Goal: Task Accomplishment & Management: Manage account settings

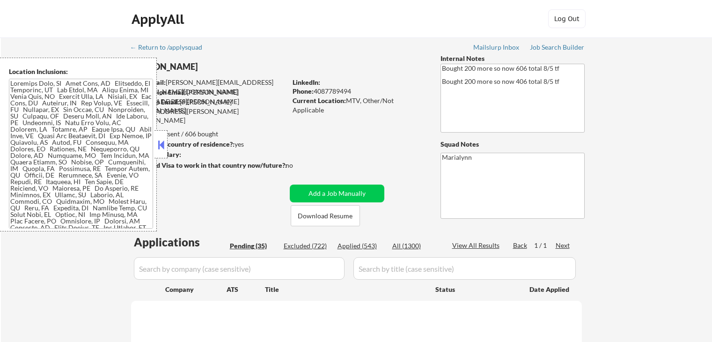
select select ""pending""
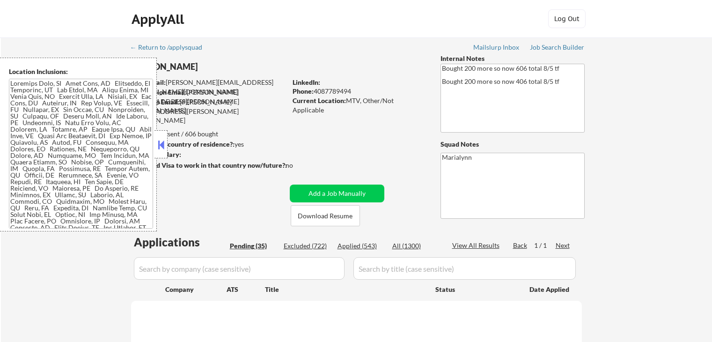
select select ""pending""
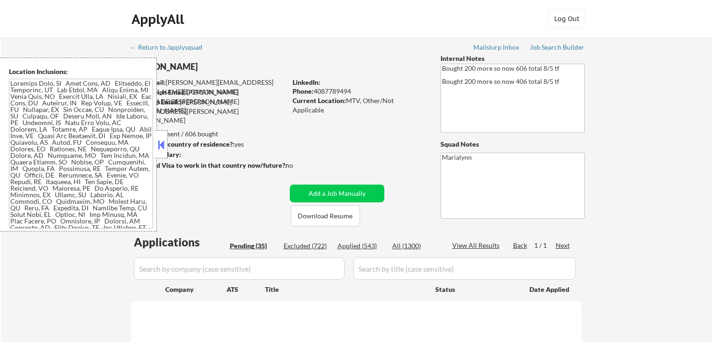
select select ""pending""
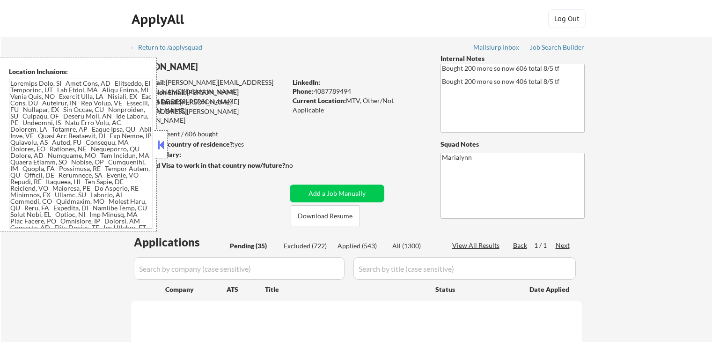
select select ""pending""
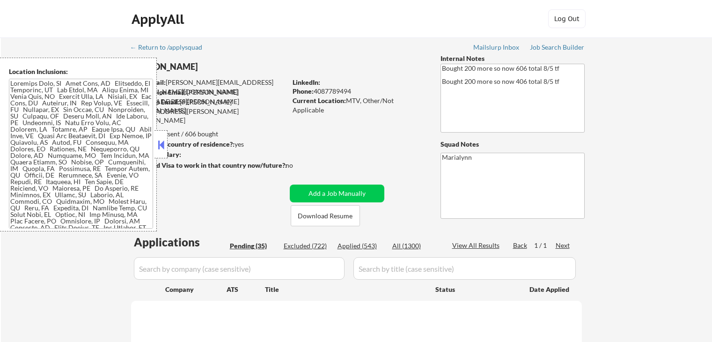
select select ""pending""
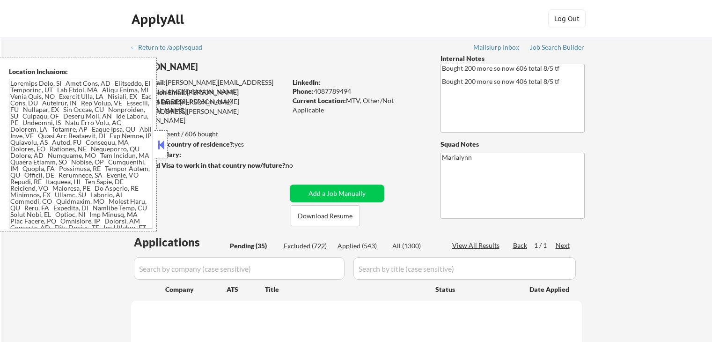
select select ""pending""
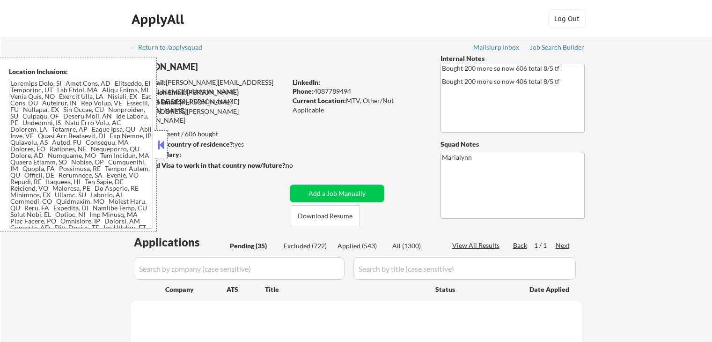
select select ""pending""
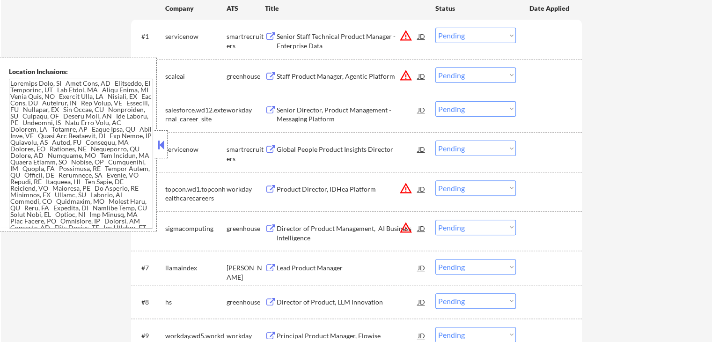
scroll to position [281, 0]
drag, startPoint x: 158, startPoint y: 143, endPoint x: 218, endPoint y: 88, distance: 81.5
click at [160, 141] on button at bounding box center [161, 145] width 10 height 14
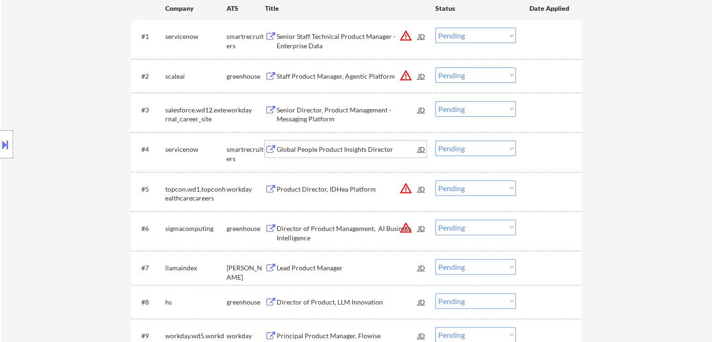
click at [348, 148] on div "Global People Product Insights Director" at bounding box center [347, 149] width 141 height 9
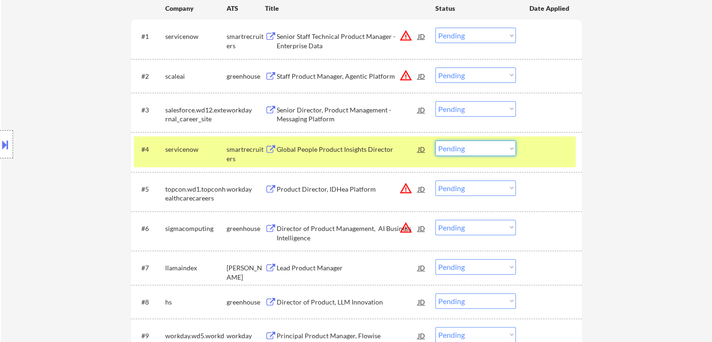
drag, startPoint x: 462, startPoint y: 145, endPoint x: 461, endPoint y: 154, distance: 9.9
click at [462, 145] on select "Choose an option... Pending Applied Excluded (Questions) Excluded (Expired) Exc…" at bounding box center [475, 147] width 80 height 15
click at [435, 140] on select "Choose an option... Pending Applied Excluded (Questions) Excluded (Expired) Exc…" at bounding box center [475, 147] width 80 height 15
select select ""pending""
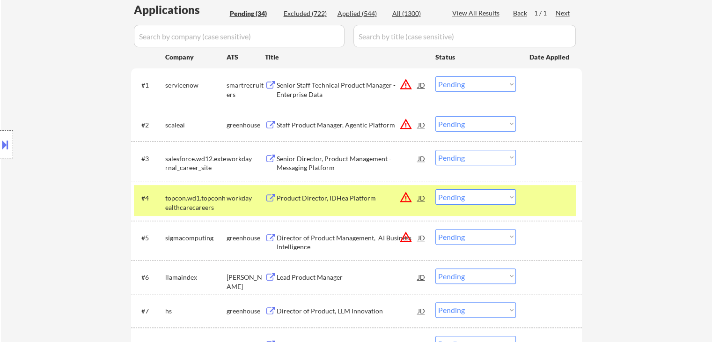
scroll to position [234, 0]
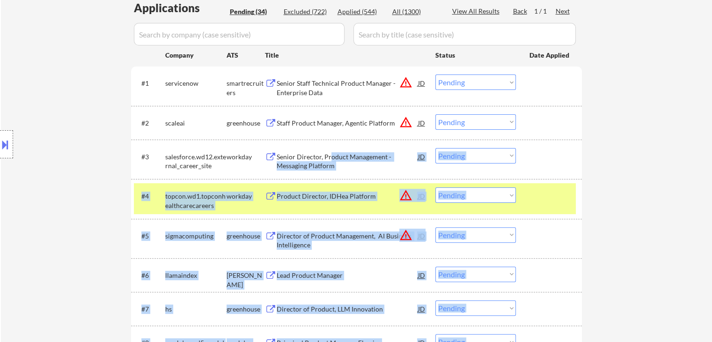
drag, startPoint x: 329, startPoint y: 158, endPoint x: 292, endPoint y: 69, distance: 96.9
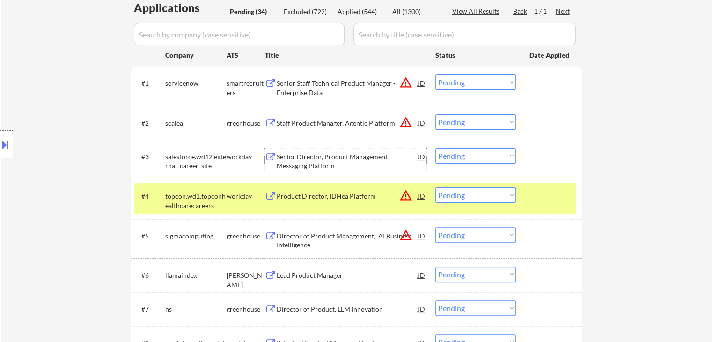
click at [359, 158] on div "Senior Director, Product Management - Messaging Platform" at bounding box center [347, 161] width 141 height 18
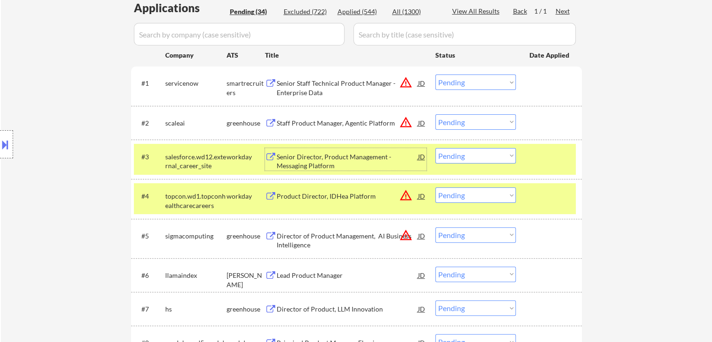
drag, startPoint x: 485, startPoint y: 148, endPoint x: 480, endPoint y: 161, distance: 13.9
click at [483, 149] on select "Choose an option... Pending Applied Excluded (Questions) Excluded (Expired) Exc…" at bounding box center [475, 155] width 80 height 15
click at [435, 148] on select "Choose an option... Pending Applied Excluded (Questions) Excluded (Expired) Exc…" at bounding box center [475, 155] width 80 height 15
select select ""pending""
click at [226, 201] on div "workday" at bounding box center [245, 195] width 38 height 17
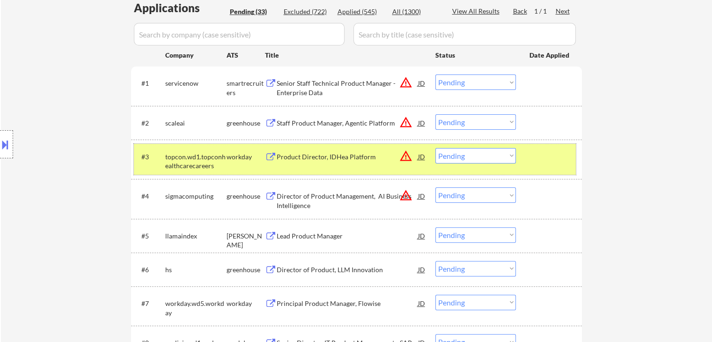
click at [246, 153] on div "workday" at bounding box center [245, 156] width 38 height 9
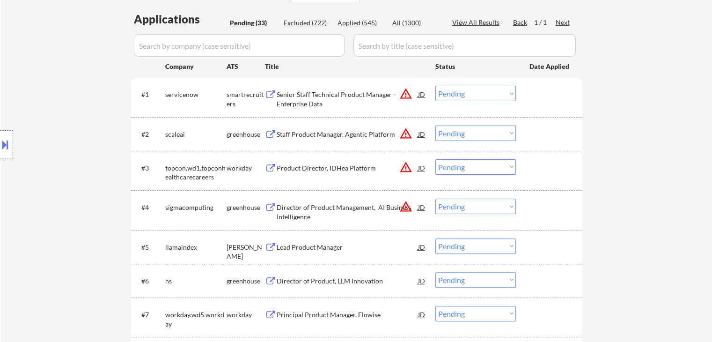
scroll to position [281, 0]
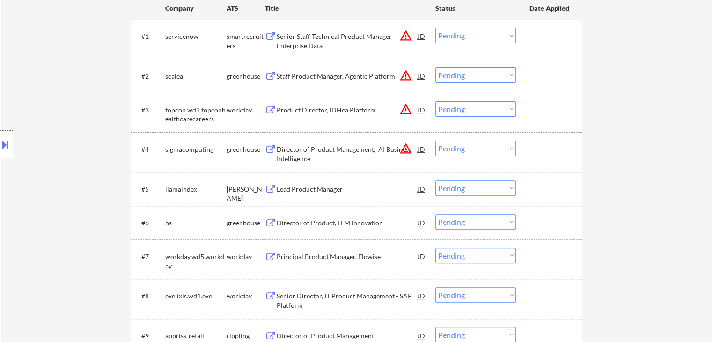
click at [298, 186] on div "Lead Product Manager" at bounding box center [347, 188] width 141 height 9
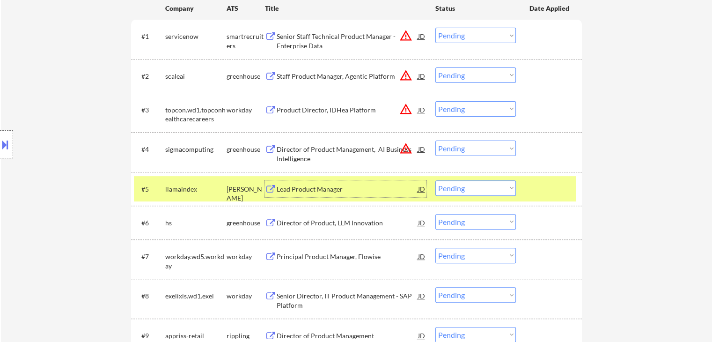
click at [291, 185] on div "Lead Product Manager" at bounding box center [347, 188] width 141 height 9
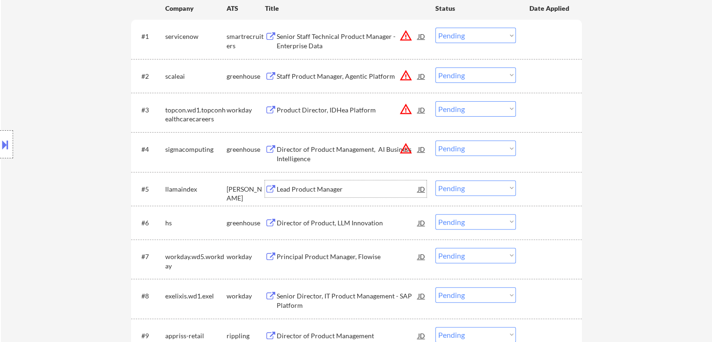
click at [344, 225] on div "Director of Product, LLM Innovation" at bounding box center [347, 222] width 141 height 9
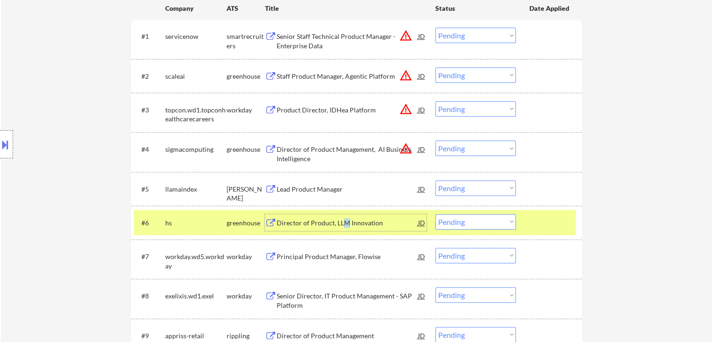
click at [478, 221] on select "Choose an option... Pending Applied Excluded (Questions) Excluded (Expired) Exc…" at bounding box center [475, 221] width 80 height 15
click at [435, 214] on select "Choose an option... Pending Applied Excluded (Questions) Excluded (Expired) Exc…" at bounding box center [475, 221] width 80 height 15
select select ""pending""
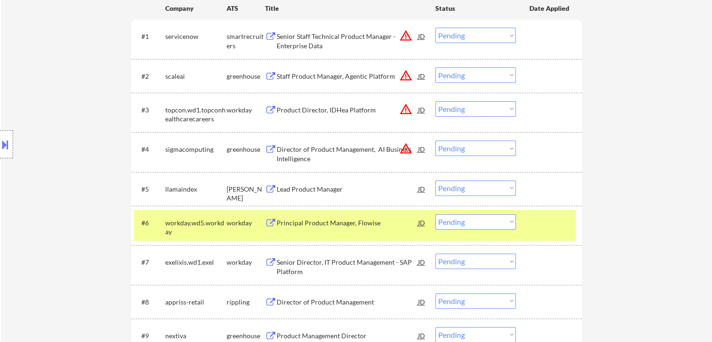
click at [322, 223] on div "Principal Product Manager, Flowise" at bounding box center [347, 222] width 141 height 9
